Goal: Task Accomplishment & Management: Use online tool/utility

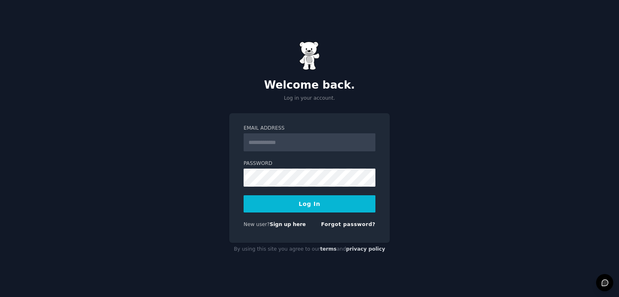
click at [326, 144] on input "Email Address" at bounding box center [310, 142] width 132 height 18
type input "**********"
click at [299, 204] on button "Log In" at bounding box center [310, 203] width 132 height 17
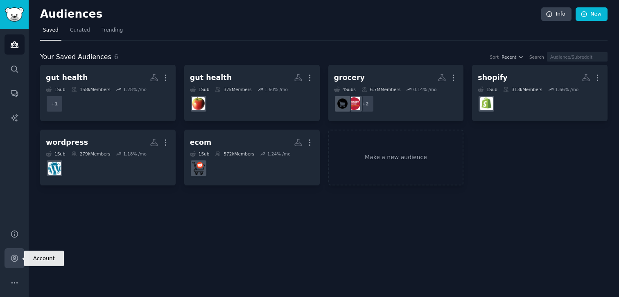
click at [16, 261] on icon "Sidebar" at bounding box center [14, 258] width 9 height 9
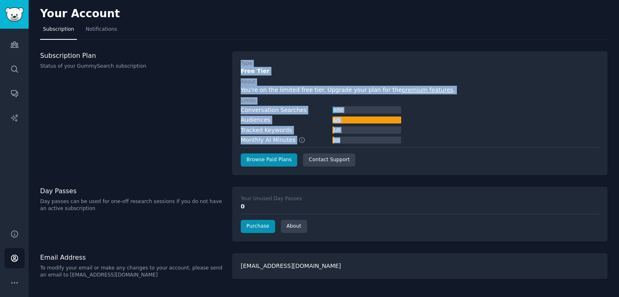
drag, startPoint x: 174, startPoint y: 102, endPoint x: 461, endPoint y: 137, distance: 288.8
click at [461, 137] on div "Subscription Plan Status of your GummySearch subscription Type Free Tier About …" at bounding box center [324, 113] width 568 height 124
click at [461, 137] on div "Conversation Searches 0 / 50 Audiences 6 / 5 Tracked Keywords 1 / 0 Monthly AI …" at bounding box center [420, 125] width 358 height 39
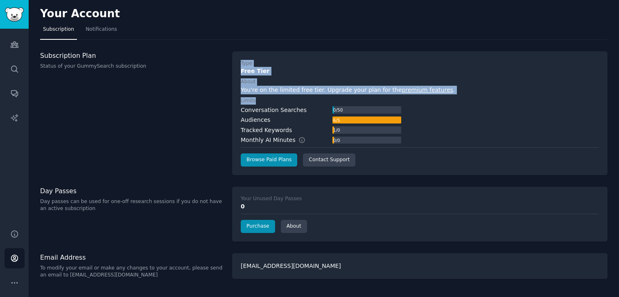
drag, startPoint x: 461, startPoint y: 137, endPoint x: 146, endPoint y: 86, distance: 318.6
click at [146, 86] on div "Subscription Plan Status of your GummySearch subscription Type Free Tier About …" at bounding box center [324, 113] width 568 height 124
click at [146, 86] on div "Subscription Plan Status of your GummySearch subscription" at bounding box center [131, 113] width 183 height 124
drag, startPoint x: 146, startPoint y: 86, endPoint x: 457, endPoint y: 108, distance: 311.6
click at [457, 108] on div "Subscription Plan Status of your GummySearch subscription Type Free Tier About …" at bounding box center [324, 113] width 568 height 124
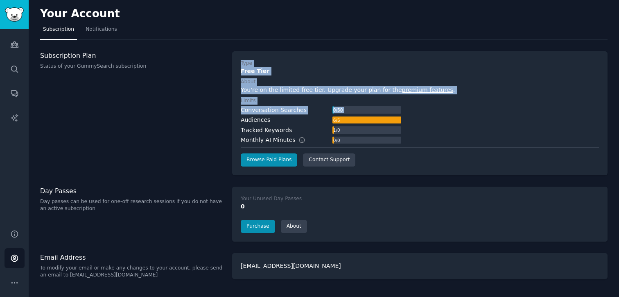
click at [457, 108] on div "Conversation Searches 0 / 50 Audiences 6 / 5 Tracked Keywords 1 / 0 Monthly AI …" at bounding box center [420, 125] width 358 height 39
drag, startPoint x: 457, startPoint y: 108, endPoint x: 168, endPoint y: 80, distance: 290.1
click at [168, 80] on div "Subscription Plan Status of your GummySearch subscription Type Free Tier About …" at bounding box center [324, 113] width 568 height 124
click at [168, 80] on div "Subscription Plan Status of your GummySearch subscription" at bounding box center [131, 113] width 183 height 124
drag, startPoint x: 168, startPoint y: 80, endPoint x: 501, endPoint y: 121, distance: 335.5
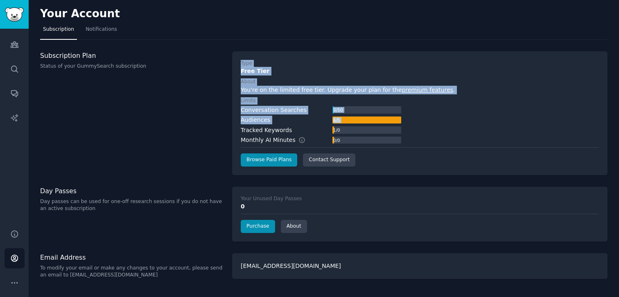
click at [500, 121] on div "Subscription Plan Status of your GummySearch subscription Type Free Tier About …" at bounding box center [324, 113] width 568 height 124
click at [501, 121] on div "Conversation Searches 0 / 50 Audiences 6 / 5 Tracked Keywords 1 / 0 Monthly AI …" at bounding box center [420, 125] width 358 height 39
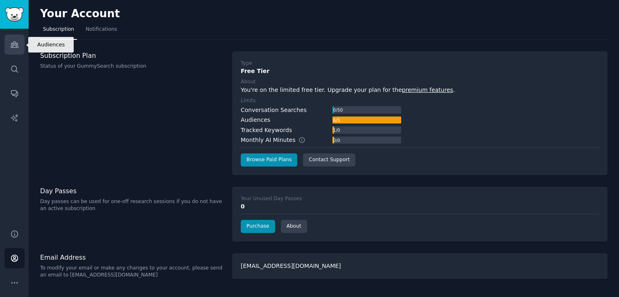
click at [18, 44] on icon "Sidebar" at bounding box center [14, 44] width 9 height 9
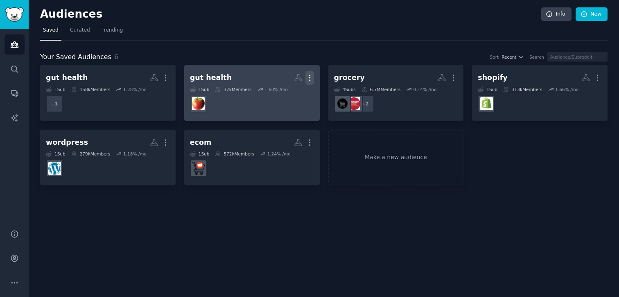
click at [308, 78] on icon "button" at bounding box center [310, 77] width 9 height 9
click at [290, 95] on p "Delete" at bounding box center [287, 95] width 19 height 9
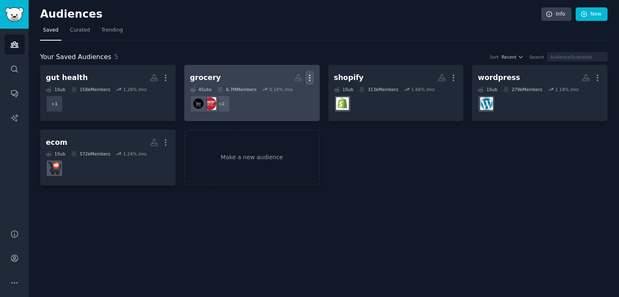
click at [310, 75] on icon "button" at bounding box center [309, 78] width 1 height 6
click at [288, 95] on p "Delete" at bounding box center [287, 95] width 19 height 9
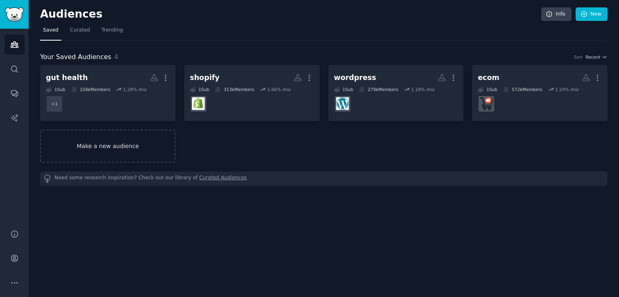
click at [141, 146] on link "Make a new audience" at bounding box center [108, 145] width 136 height 33
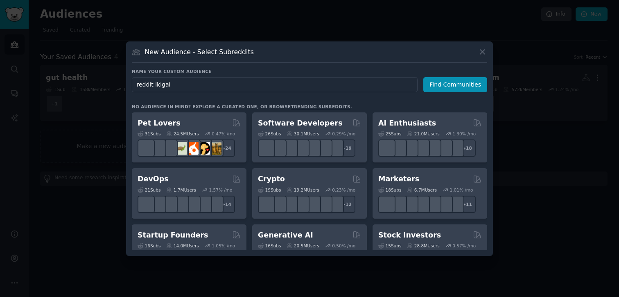
click at [162, 84] on input "reddit ikigai" at bounding box center [275, 84] width 286 height 15
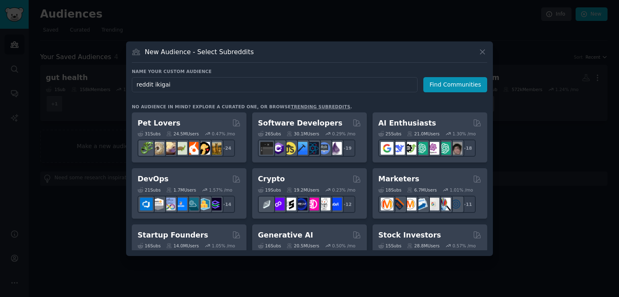
click at [162, 84] on input "reddit ikigai" at bounding box center [275, 84] width 286 height 15
click at [161, 86] on input "reddit ikigai" at bounding box center [275, 84] width 286 height 15
type input "ikigai"
click at [448, 82] on button "Find Communities" at bounding box center [455, 84] width 64 height 15
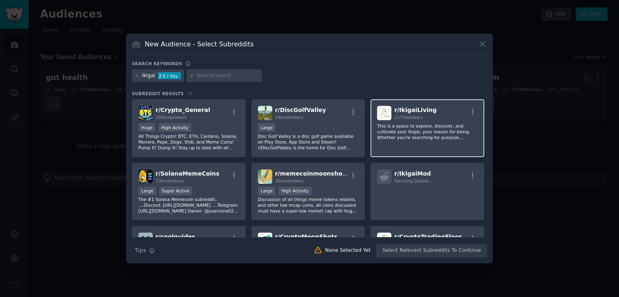
click at [452, 123] on p "This is a space to explore, discover, and cultivate your Ikigai; your reason fo…" at bounding box center [427, 131] width 101 height 17
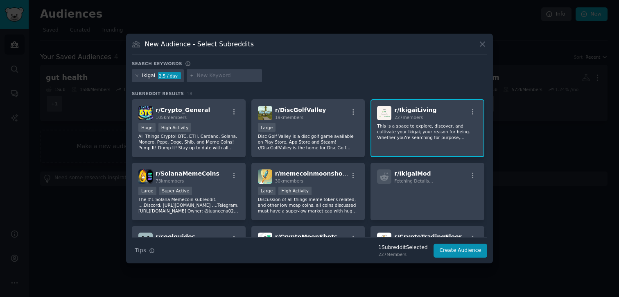
click at [420, 102] on div "r/ IkigaiLiving 227 members This is a space to explore, discover, and cultivate…" at bounding box center [428, 128] width 114 height 58
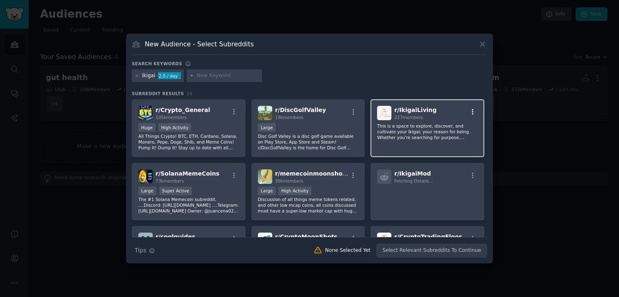
click at [470, 112] on icon "button" at bounding box center [472, 111] width 7 height 7
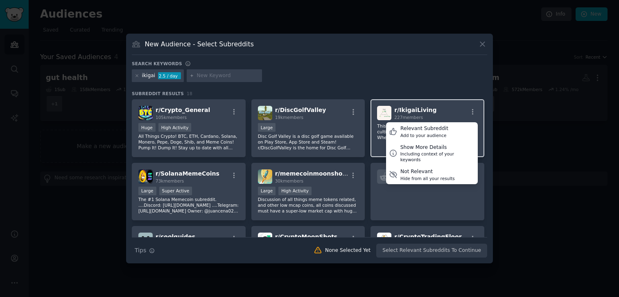
click at [444, 107] on div "r/ IkigaiLiving 227 members Relevant Subreddit Add to your audience Show More D…" at bounding box center [427, 113] width 101 height 14
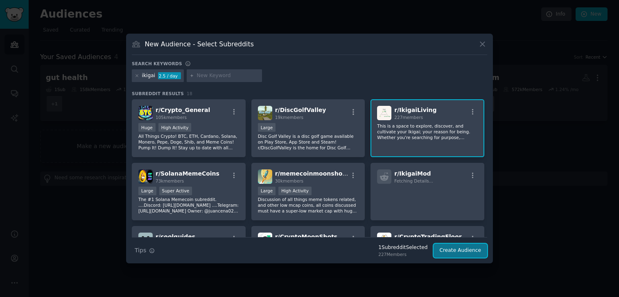
click at [457, 249] on button "Create Audience" at bounding box center [461, 250] width 54 height 14
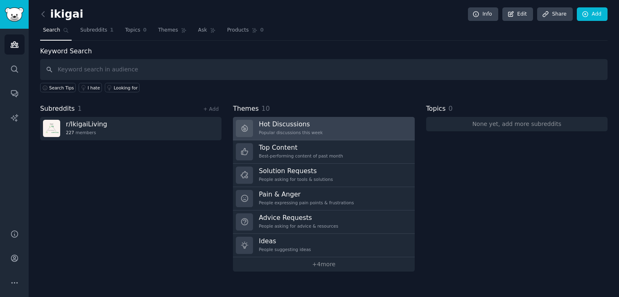
click at [286, 138] on link "Hot Discussions Popular discussions this week" at bounding box center [323, 128] width 181 height 23
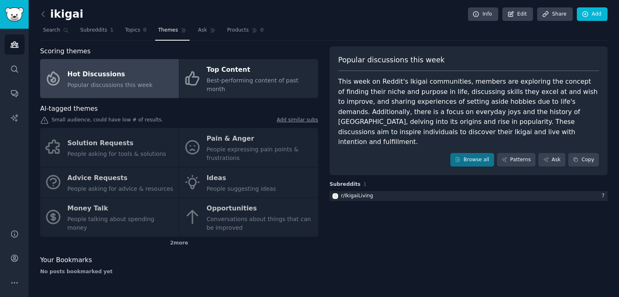
click at [422, 102] on div "This week on Reddit's Ikigai communities, members are exploring the concept of …" at bounding box center [468, 112] width 261 height 70
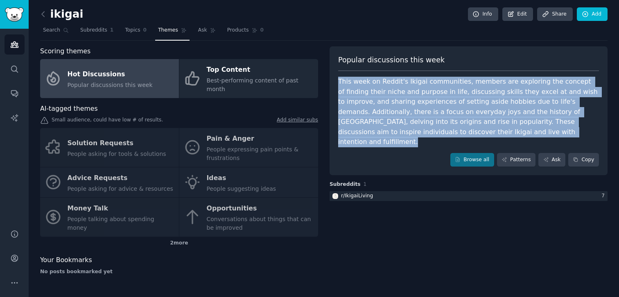
click at [422, 102] on div "This week on Reddit's Ikigai communities, members are exploring the concept of …" at bounding box center [468, 112] width 261 height 70
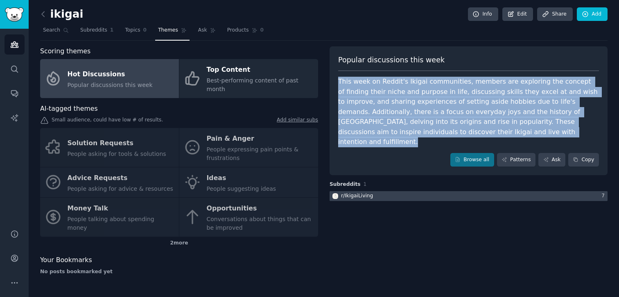
click at [362, 192] on div "r/ IkigaiLiving" at bounding box center [357, 195] width 32 height 7
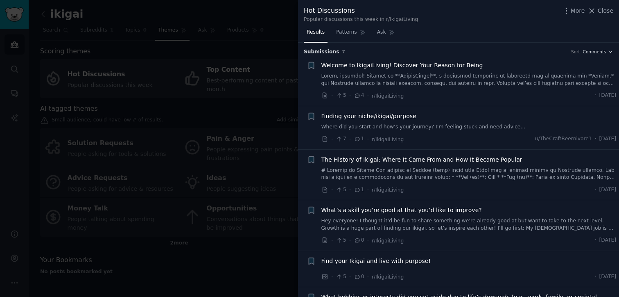
click at [423, 128] on link "Where did you start and how’s your journey? I’m feeling stuck and need advice…" at bounding box center [468, 126] width 295 height 7
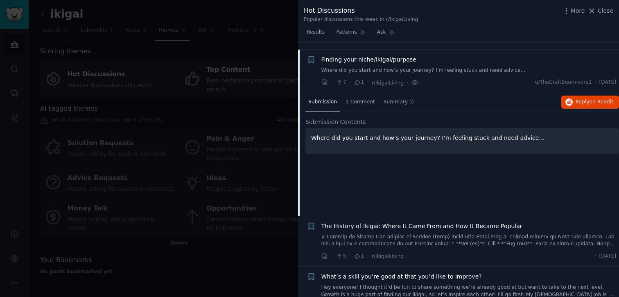
scroll to position [63, 0]
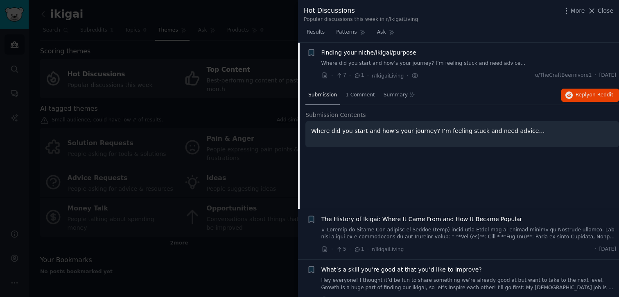
click at [407, 135] on div "Where did you start and how’s your journey? I’m feeling stuck and need advice…" at bounding box center [463, 134] width 314 height 26
